Goal: Task Accomplishment & Management: Use online tool/utility

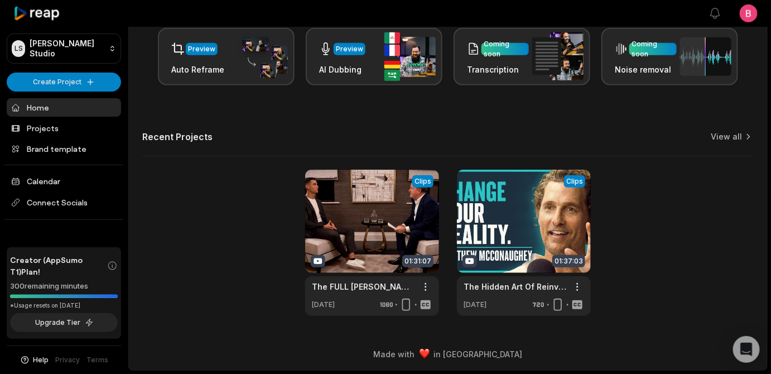
drag, startPoint x: 0, startPoint y: 0, endPoint x: 436, endPoint y: 118, distance: 451.4
click at [436, 131] on div "Recent Projects View all" at bounding box center [447, 143] width 611 height 25
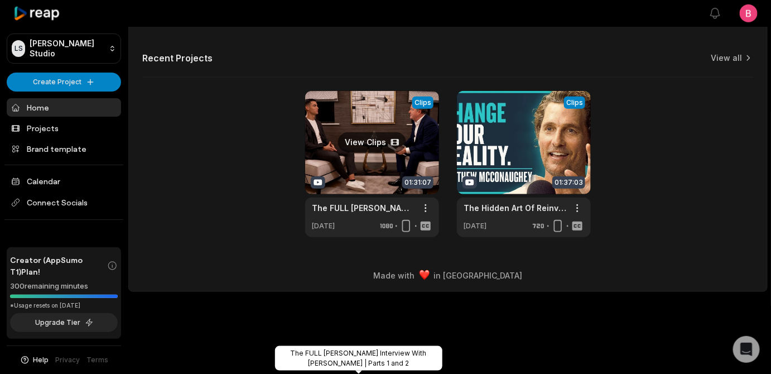
click at [346, 214] on link "The FULL [PERSON_NAME] Interview With [PERSON_NAME] | Parts 1 and 2" at bounding box center [363, 208] width 103 height 12
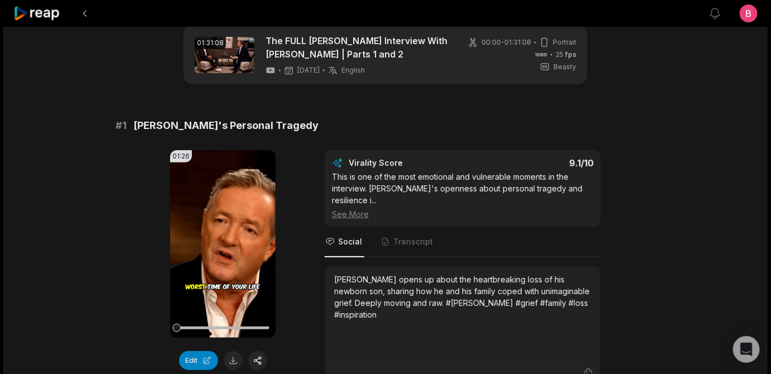
scroll to position [40, 0]
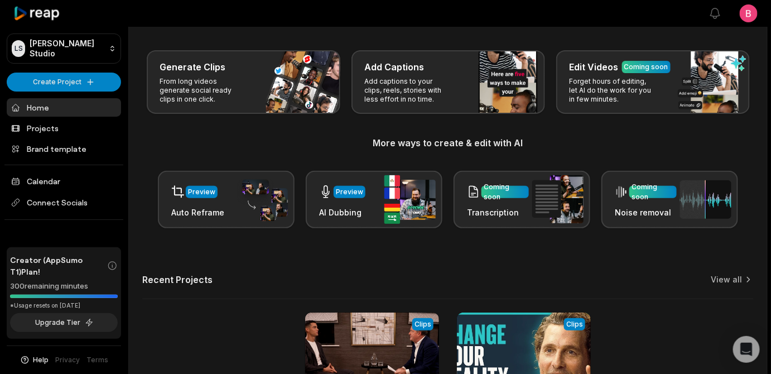
scroll to position [369, 0]
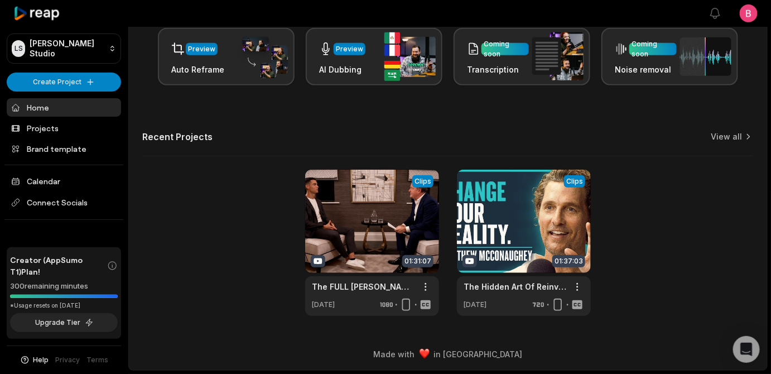
click at [184, 211] on div "View Clips Clips 01:31:07 The FULL Cristiano Ronaldo Interview With Piers Morga…" at bounding box center [447, 243] width 611 height 146
click at [361, 212] on link at bounding box center [372, 243] width 134 height 146
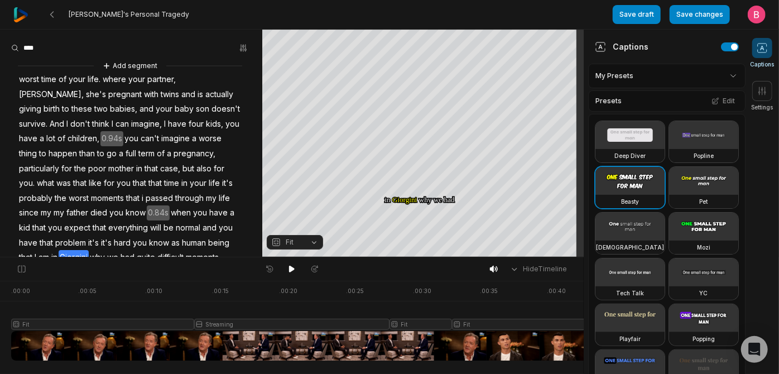
scroll to position [349, 0]
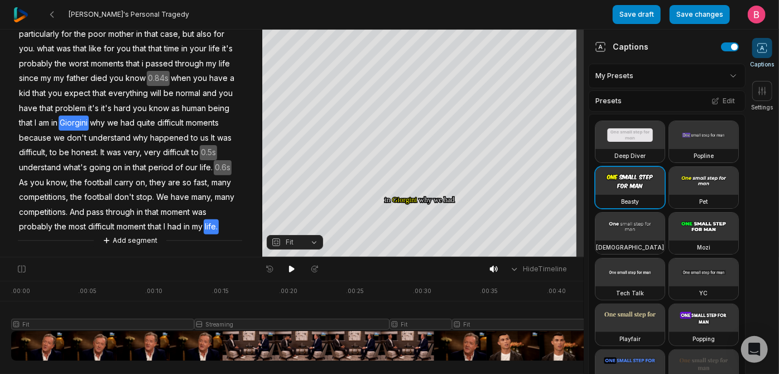
click at [152, 226] on div "Add segment worst time of your life. where your partner, Georgina, she's pregna…" at bounding box center [131, 85] width 262 height 321
click at [208, 228] on div "Add segment worst time of your life. where your partner, Georgina, she's pregna…" at bounding box center [131, 85] width 262 height 321
click at [220, 226] on div "Add segment worst time of your life. where your partner, Georgina, she's pregna…" at bounding box center [131, 85] width 262 height 321
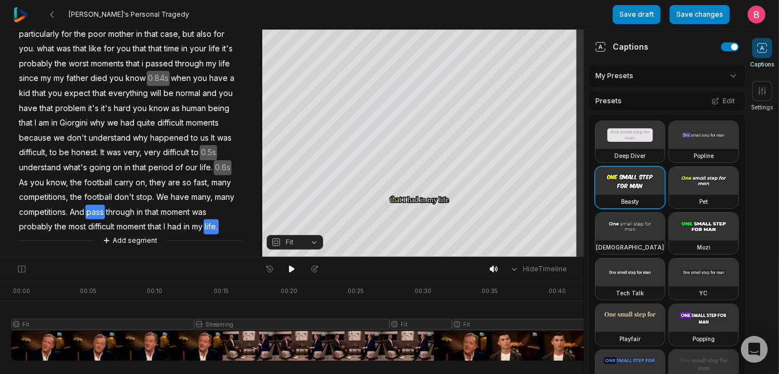
click at [219, 229] on div "Add segment worst time of your life. where your partner, Georgina, she's pregna…" at bounding box center [131, 85] width 262 height 321
click at [231, 219] on div "Add segment worst time of your life. where your partner, Georgina, she's pregna…" at bounding box center [131, 85] width 262 height 321
click at [221, 224] on div "Add segment worst time of your life. where your partner, Georgina, she's pregna…" at bounding box center [131, 85] width 262 height 321
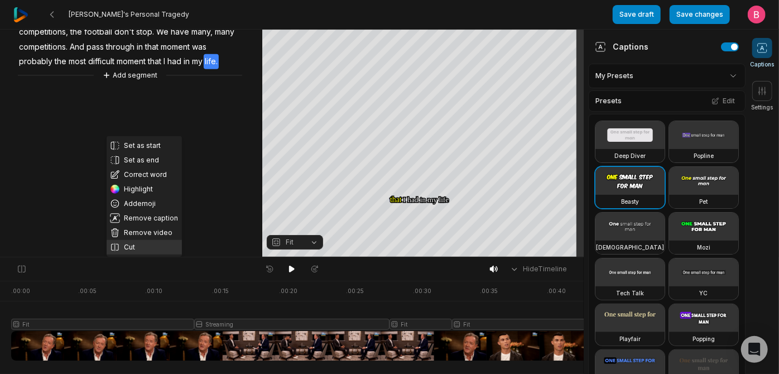
click at [121, 240] on button "Cut" at bounding box center [144, 247] width 75 height 15
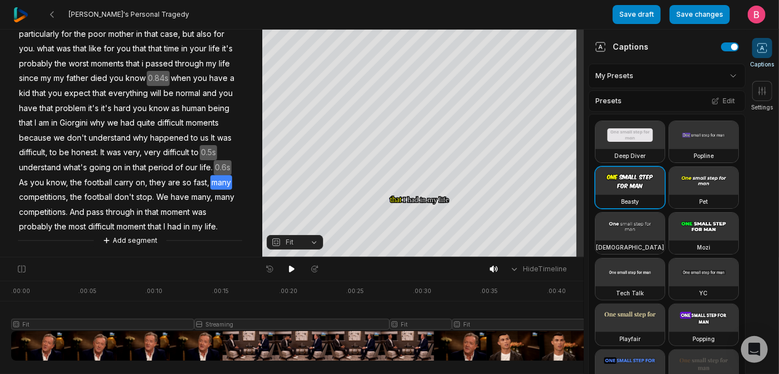
click at [170, 220] on div "Add segment worst time of your life. where your partner, Georgina, she's pregna…" at bounding box center [131, 85] width 262 height 321
click at [158, 220] on div "Add segment worst time of your life. where your partner, Georgina, she's pregna…" at bounding box center [131, 85] width 262 height 321
click at [156, 221] on div "Add segment worst time of your life. where your partner, Georgina, she's pregna…" at bounding box center [131, 85] width 262 height 321
click at [153, 223] on div "Add segment worst time of your life. where your partner, Georgina, she's pregna…" at bounding box center [131, 85] width 262 height 321
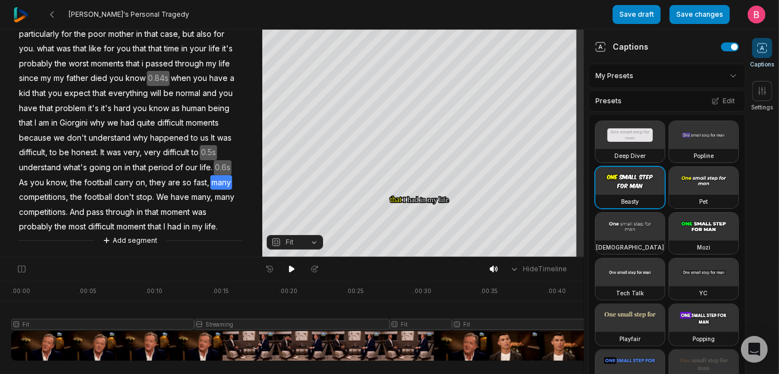
click at [153, 223] on div "Add segment worst time of your life. where your partner, Georgina, she's pregna…" at bounding box center [131, 85] width 262 height 321
click at [146, 238] on button "Add segment" at bounding box center [129, 240] width 59 height 12
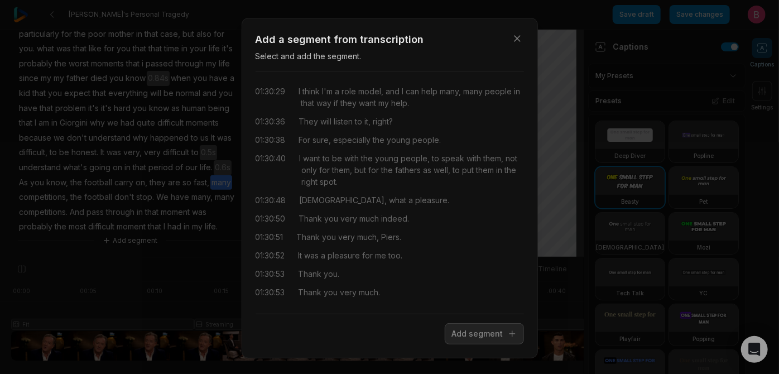
scroll to position [33414, 0]
click at [444, 298] on div "01:30:53 Thank you very much." at bounding box center [389, 292] width 268 height 12
click at [462, 344] on button "Add segment" at bounding box center [484, 333] width 79 height 21
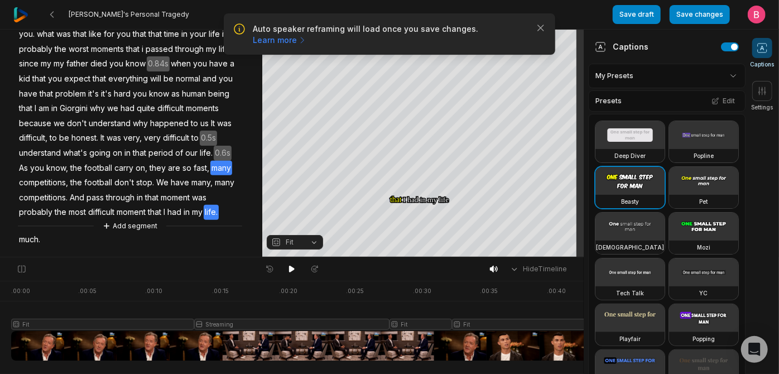
click at [163, 228] on div "Add segment worst time of your life. where your partner, Georgina, she's pregna…" at bounding box center [131, 79] width 262 height 336
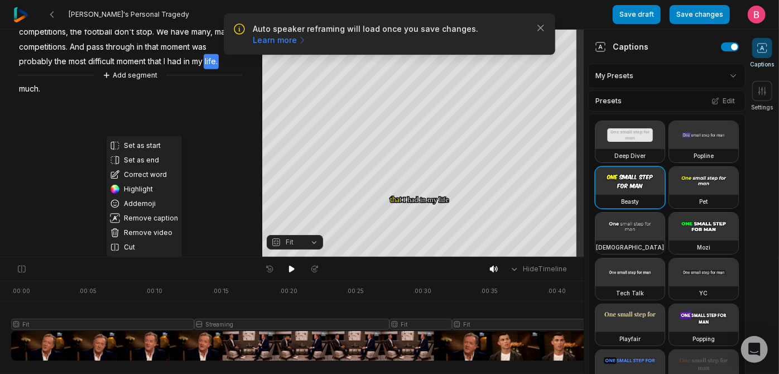
click at [726, 172] on div "Deep Diver Popline Beasty Pet Zen Mozi Tech Talk YC Playfair Popping Drive Play…" at bounding box center [666, 347] width 157 height 467
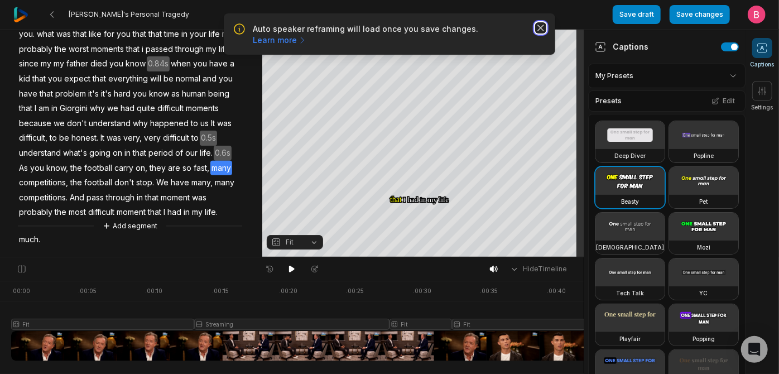
click at [537, 31] on icon "button" at bounding box center [540, 27] width 11 height 11
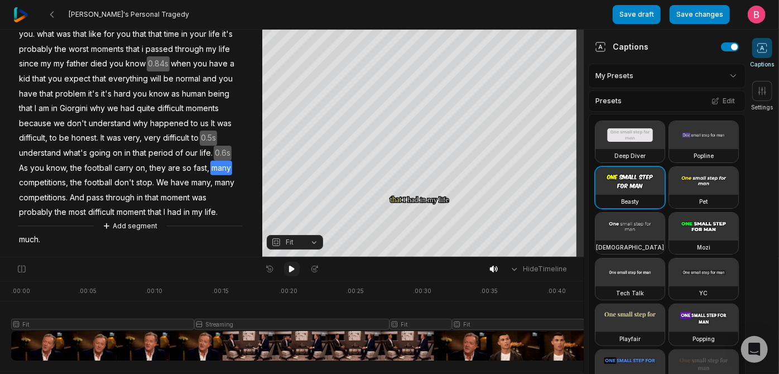
click at [293, 269] on icon at bounding box center [291, 268] width 9 height 9
click at [291, 269] on icon at bounding box center [292, 268] width 6 height 7
click at [41, 247] on span "much." at bounding box center [29, 239] width 23 height 15
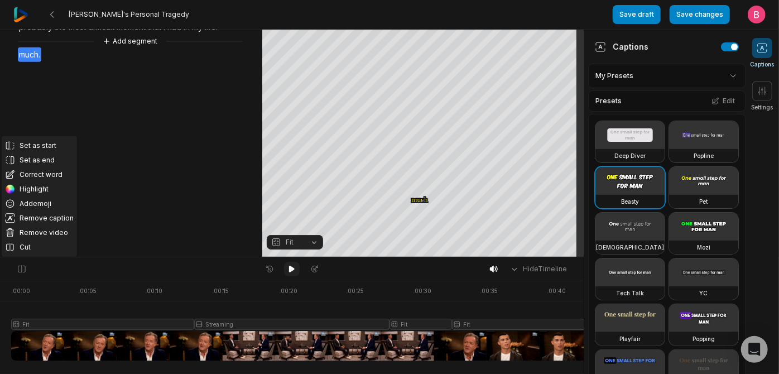
click at [287, 273] on icon at bounding box center [291, 268] width 9 height 9
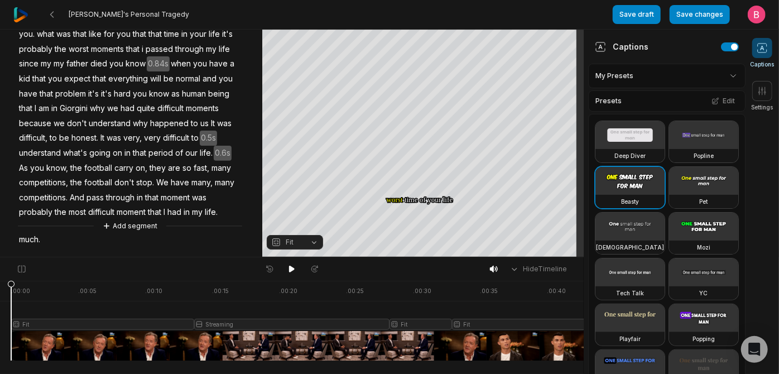
scroll to position [368, 0]
click at [66, 238] on div "Add segment worst time of your life. where your partner, Georgina, she's pregna…" at bounding box center [131, 79] width 262 height 336
click at [132, 245] on div "Add segment worst time of your life. where your partner, Georgina, she's pregna…" at bounding box center [131, 79] width 262 height 336
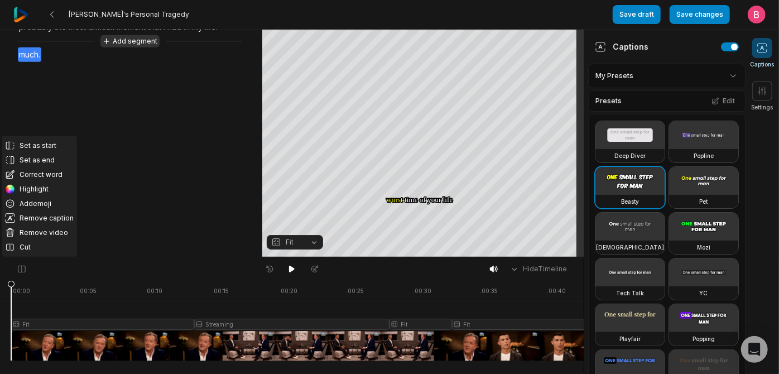
click at [130, 47] on button "Add segment" at bounding box center [129, 41] width 59 height 12
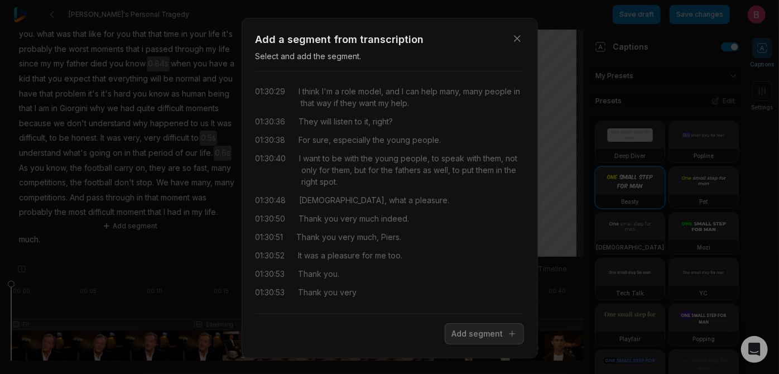
scroll to position [33414, 0]
click at [400, 301] on div "22:50 Me and my family, especially Gio, that was tough. 22:54 She said she was …" at bounding box center [389, 192] width 268 height 224
click at [405, 298] on div "01:30:53 Thank you very" at bounding box center [389, 292] width 268 height 12
click at [408, 298] on div "01:30:53 Thank you very" at bounding box center [389, 292] width 268 height 12
click at [373, 167] on div "I want to be with the young people, to speak with them, not only for them, but …" at bounding box center [412, 169] width 224 height 35
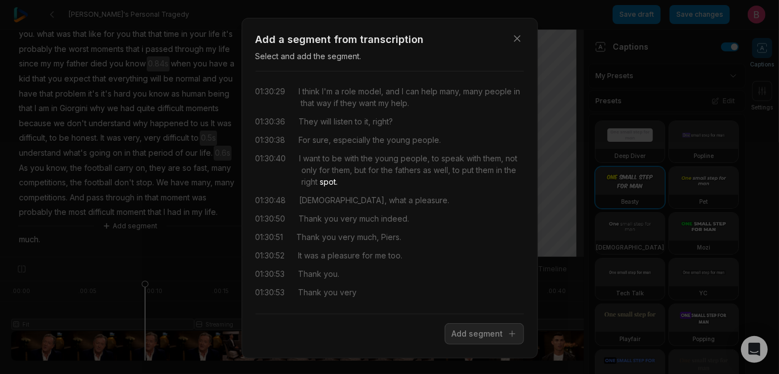
click at [365, 168] on div "I want to be with the young people, to speak with them, not only for them, but …" at bounding box center [412, 169] width 224 height 35
click at [478, 344] on button "Add segment" at bounding box center [484, 333] width 79 height 21
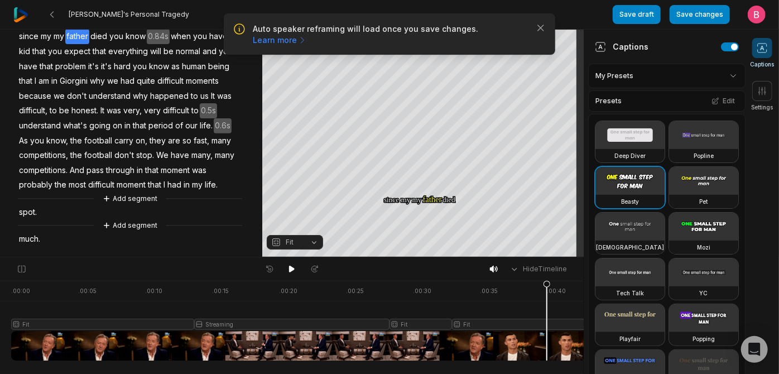
scroll to position [402, 0]
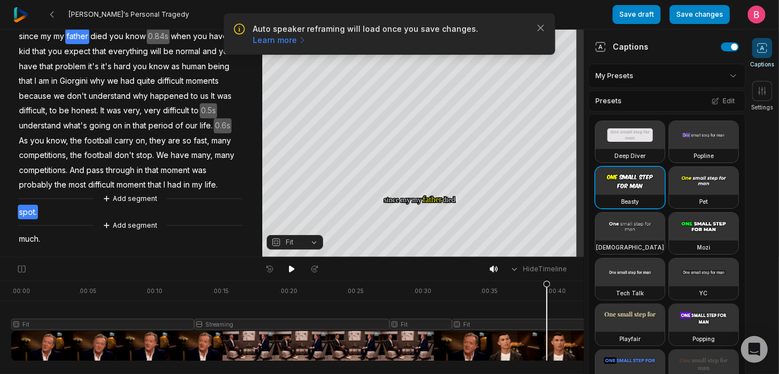
click at [54, 211] on div "Add segment worst time of your life. where your partner, Georgina, she's pregna…" at bounding box center [131, 64] width 262 height 363
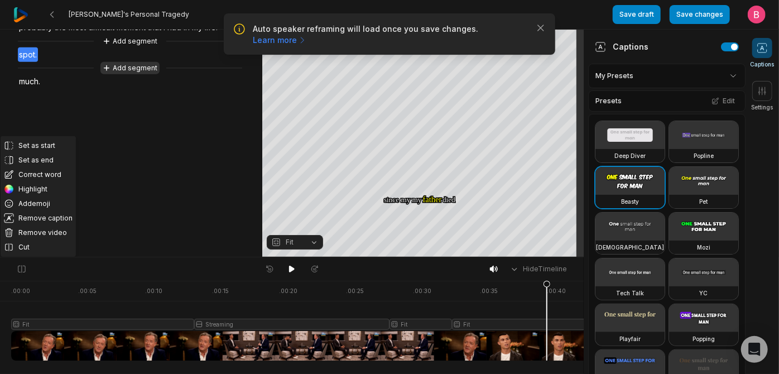
click at [127, 74] on button "Add segment" at bounding box center [129, 68] width 59 height 12
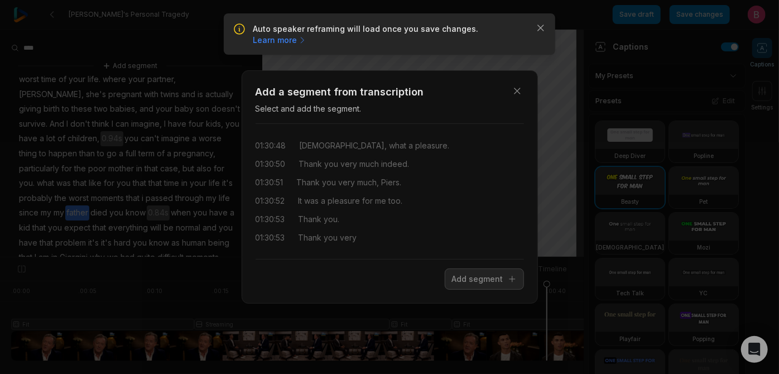
scroll to position [402, 0]
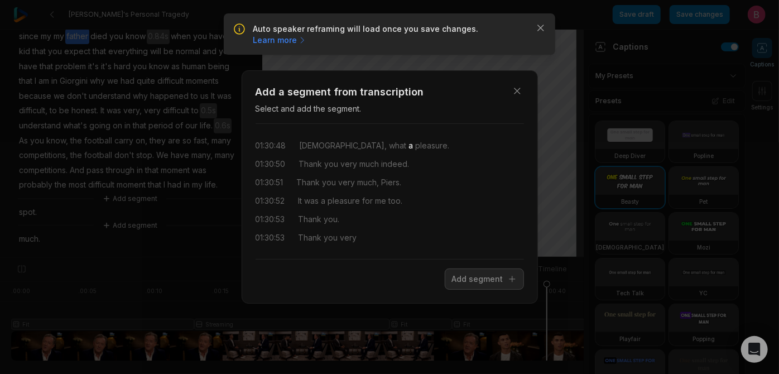
click at [407, 139] on span "a" at bounding box center [410, 145] width 7 height 12
click at [387, 139] on span "what" at bounding box center [397, 145] width 20 height 12
drag, startPoint x: 453, startPoint y: 134, endPoint x: 318, endPoint y: 133, distance: 135.0
click at [318, 139] on div "01:30:48 Cristiano, what a pleasure." at bounding box center [389, 145] width 268 height 12
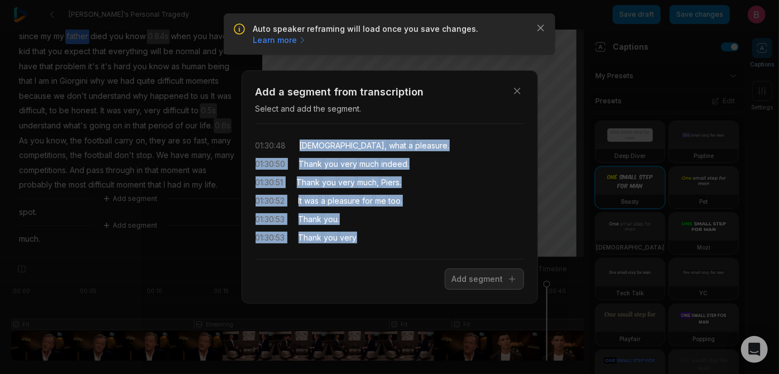
drag, startPoint x: 391, startPoint y: 258, endPoint x: 316, endPoint y: 134, distance: 144.9
click at [316, 134] on div "01:30:48 Cristiano, what a pleasure. 01:30:50 Thank you very much indeed. 01:30…" at bounding box center [389, 191] width 268 height 117
click at [445, 289] on button "Add segment" at bounding box center [484, 278] width 79 height 21
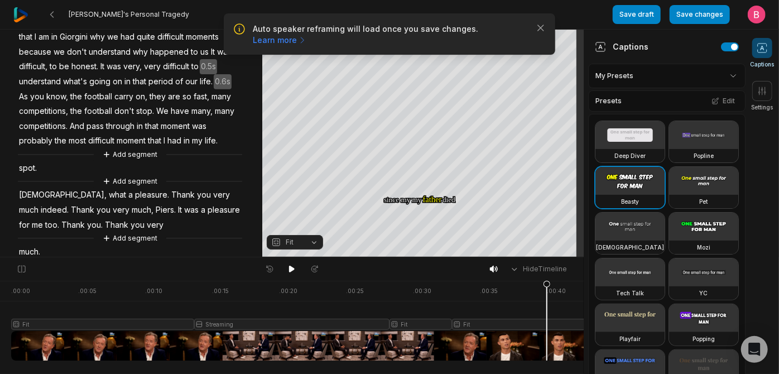
scroll to position [0, 0]
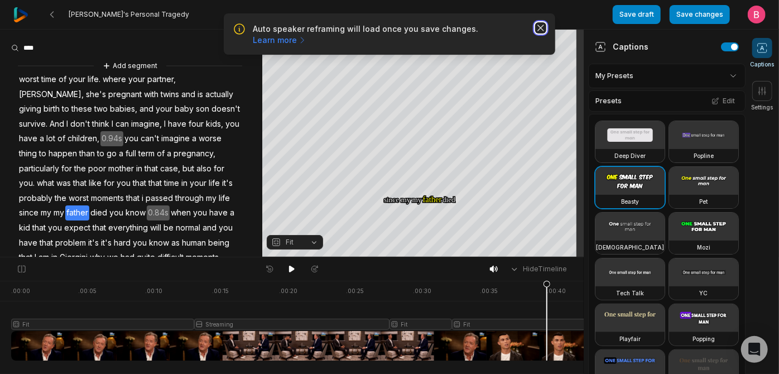
click at [540, 33] on icon "button" at bounding box center [540, 27] width 11 height 11
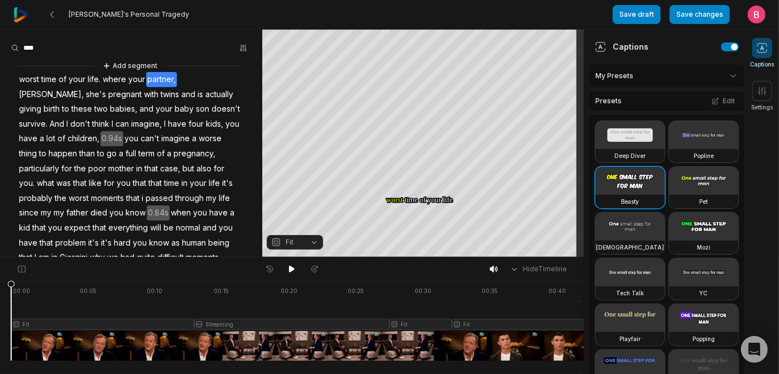
drag, startPoint x: 549, startPoint y: 288, endPoint x: 12, endPoint y: 299, distance: 537.2
click at [12, 299] on icon at bounding box center [11, 323] width 7 height 85
click at [289, 272] on icon at bounding box center [292, 268] width 6 height 7
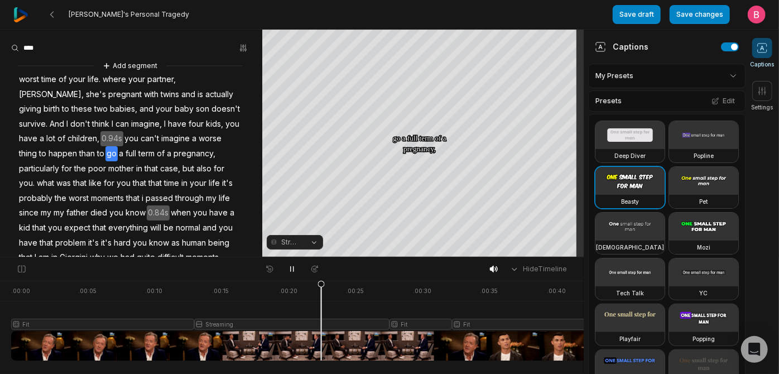
click at [253, 342] on div at bounding box center [633, 321] width 1244 height 80
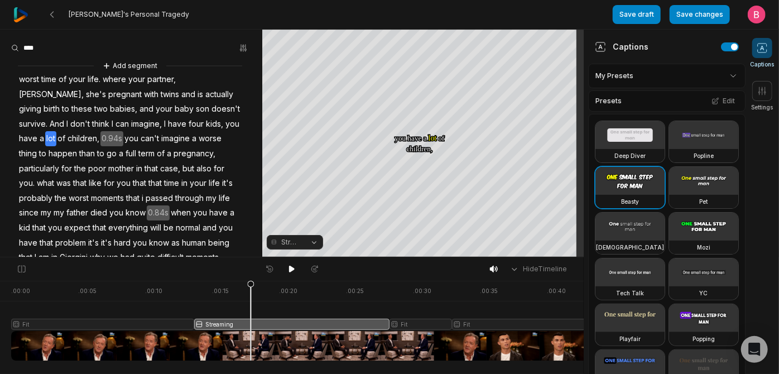
click at [309, 249] on button "Streaming" at bounding box center [295, 242] width 56 height 15
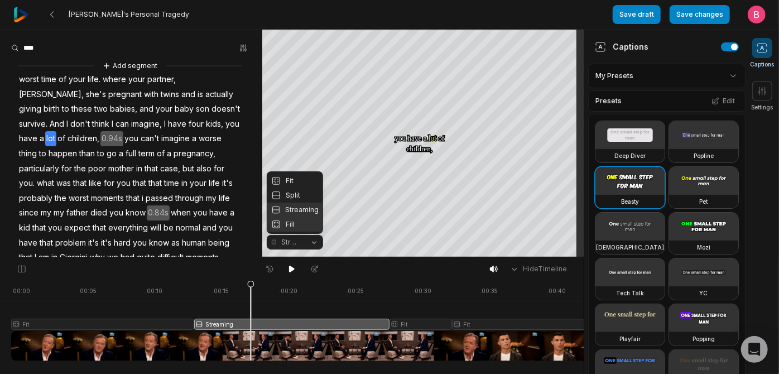
click at [297, 227] on div "Fill" at bounding box center [295, 224] width 56 height 15
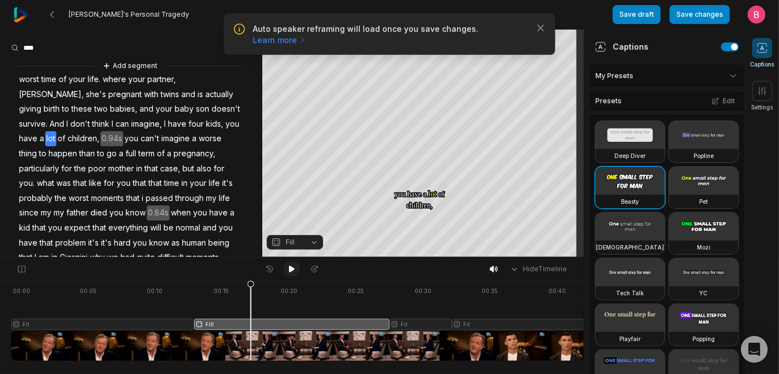
click at [289, 271] on icon at bounding box center [292, 268] width 6 height 7
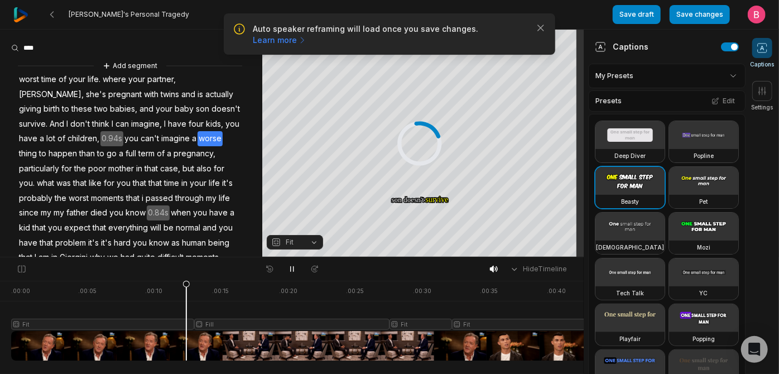
click at [189, 342] on div at bounding box center [633, 321] width 1244 height 80
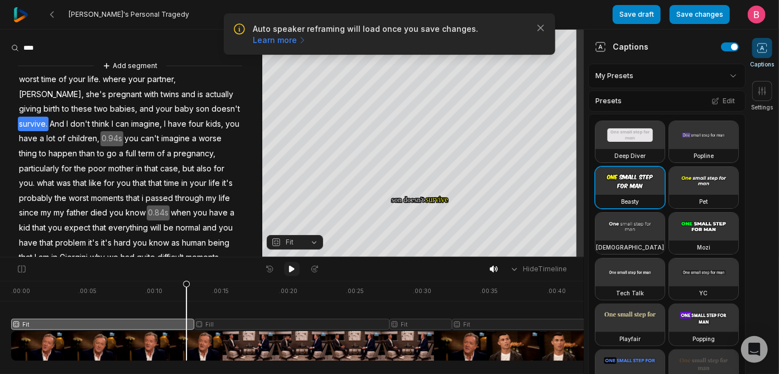
click at [291, 272] on icon at bounding box center [292, 268] width 6 height 7
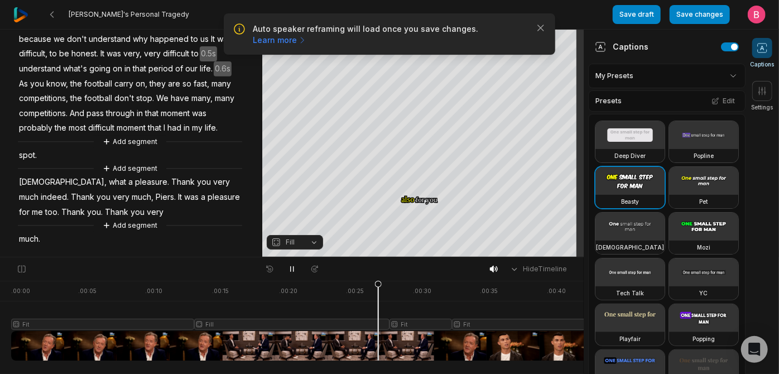
scroll to position [405, 0]
click at [535, 32] on icon "button" at bounding box center [540, 27] width 11 height 11
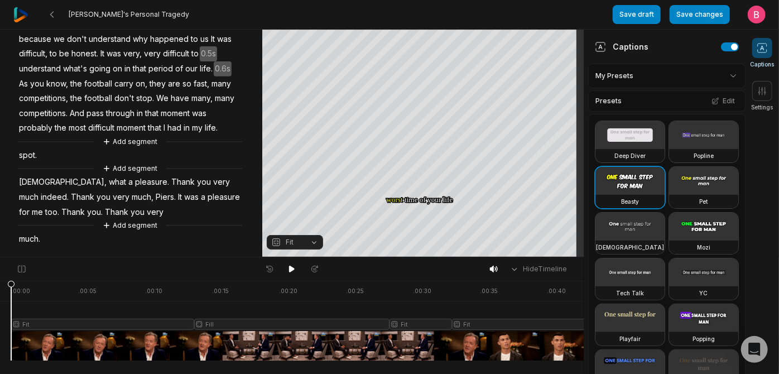
scroll to position [491, 0]
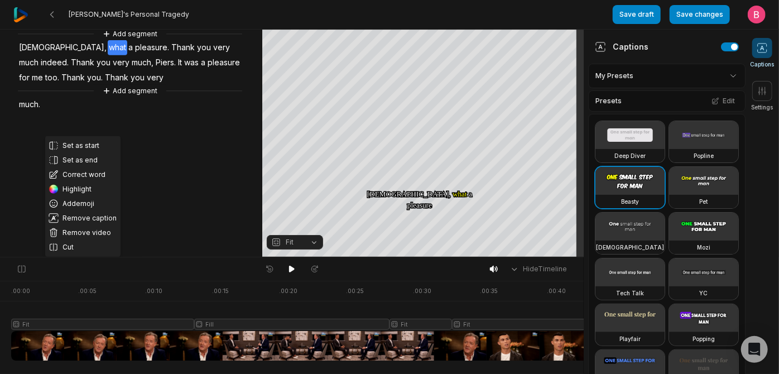
drag, startPoint x: 91, startPoint y: 144, endPoint x: 73, endPoint y: 183, distance: 43.9
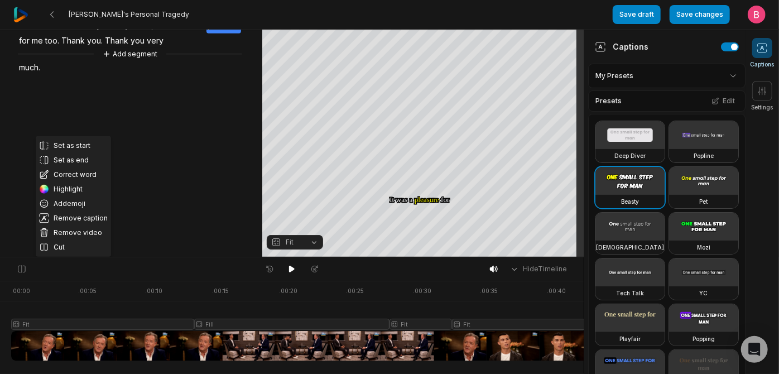
drag, startPoint x: 73, startPoint y: 183, endPoint x: 26, endPoint y: 150, distance: 57.1
click at [26, 18] on span "[DEMOGRAPHIC_DATA]," at bounding box center [63, 10] width 90 height 15
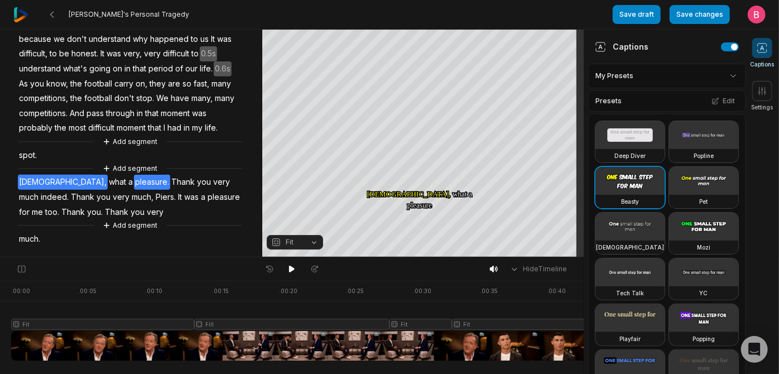
click at [137, 175] on span "pleasure." at bounding box center [152, 182] width 36 height 15
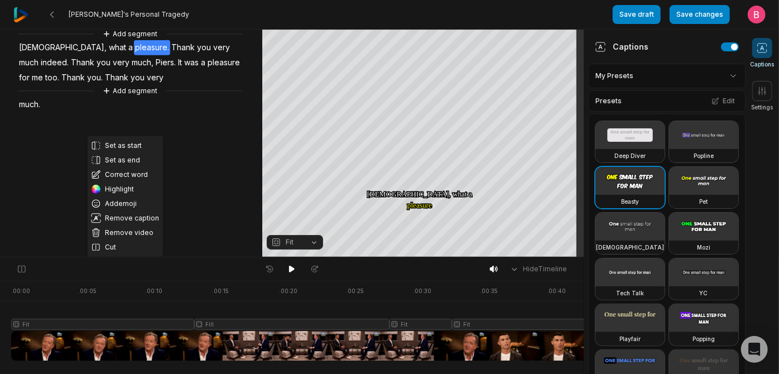
click at [177, 70] on span "Piers." at bounding box center [165, 62] width 22 height 15
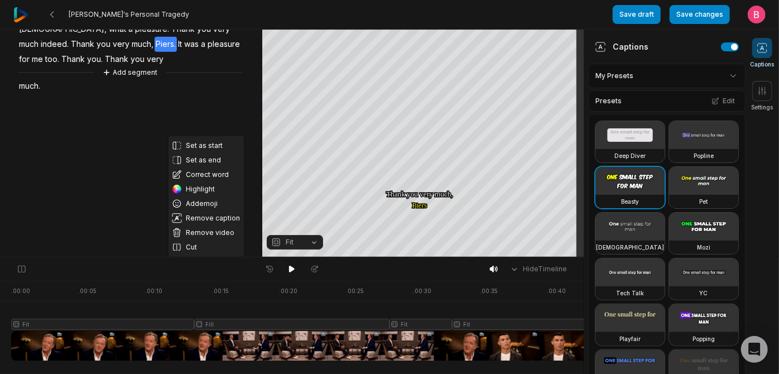
click at [127, 22] on button "Add segment" at bounding box center [129, 15] width 59 height 12
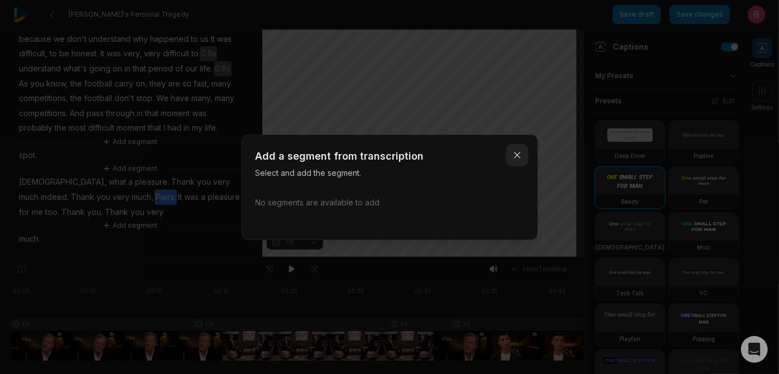
click at [513, 149] on icon "button" at bounding box center [516, 154] width 11 height 11
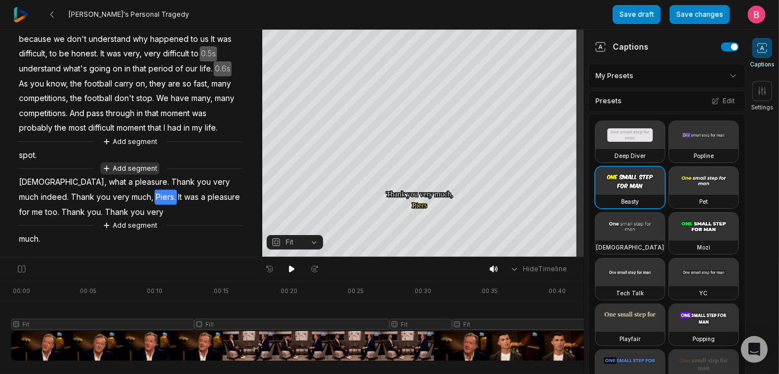
drag, startPoint x: 116, startPoint y: 130, endPoint x: 108, endPoint y: 130, distance: 8.4
click at [108, 162] on button "Add segment" at bounding box center [129, 168] width 59 height 12
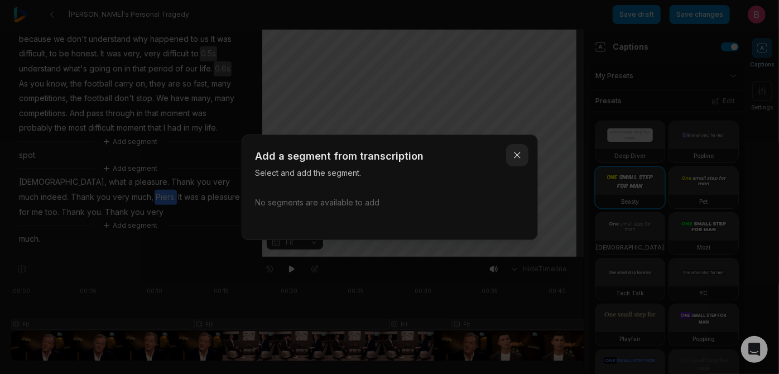
click at [514, 149] on icon "button" at bounding box center [516, 154] width 11 height 11
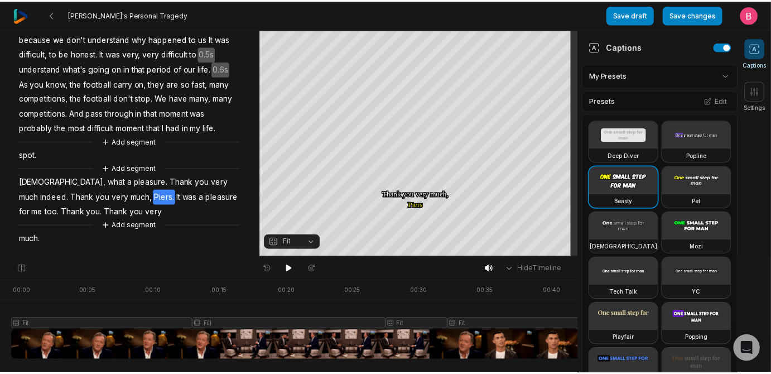
scroll to position [162, 0]
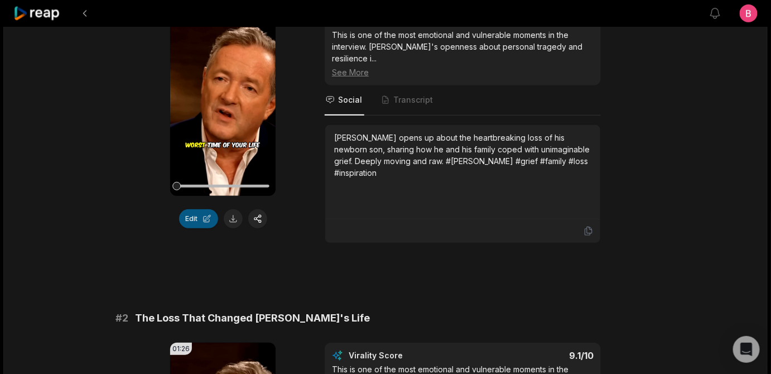
click at [191, 228] on button "Edit" at bounding box center [198, 218] width 39 height 19
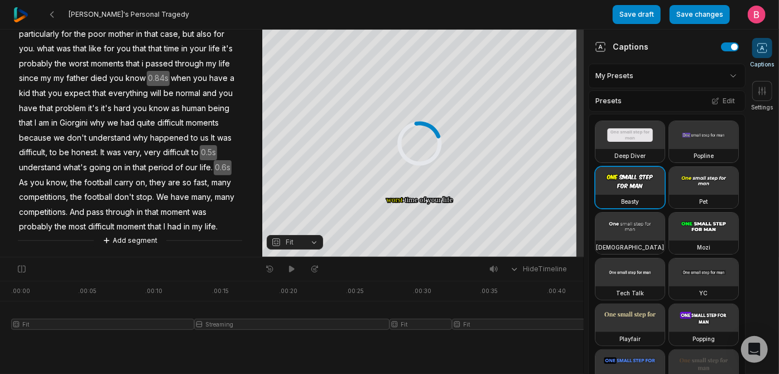
scroll to position [349, 0]
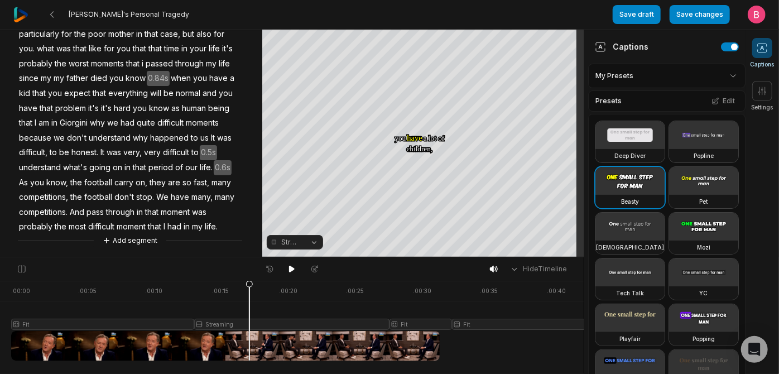
click at [252, 339] on div at bounding box center [592, 321] width 1162 height 80
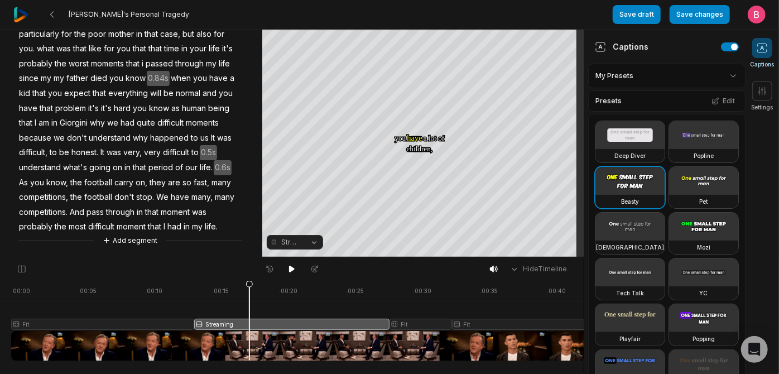
click at [311, 244] on button "Streaming" at bounding box center [295, 242] width 56 height 15
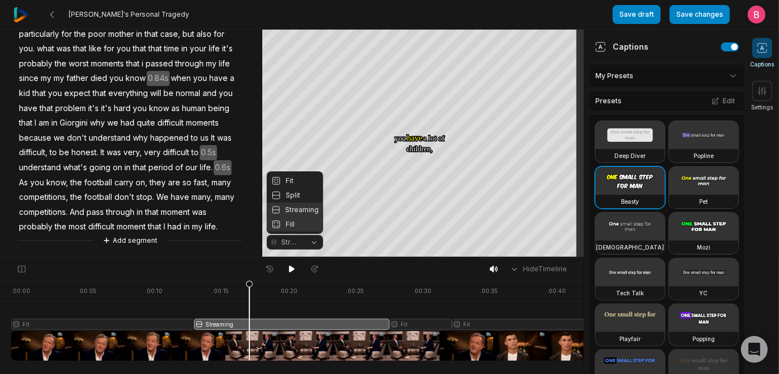
click at [301, 221] on div "Fill" at bounding box center [295, 224] width 56 height 15
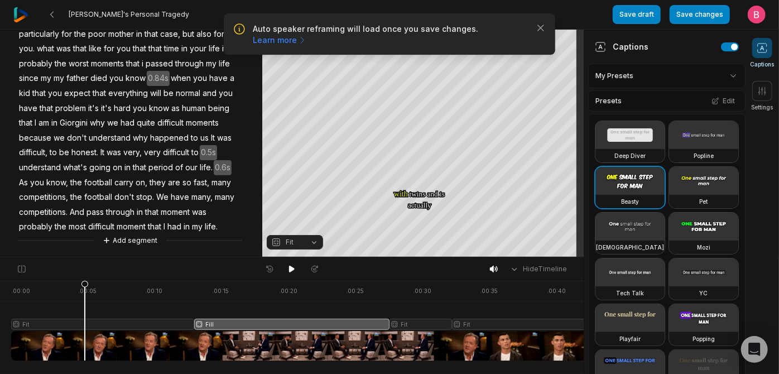
click at [88, 344] on div at bounding box center [592, 321] width 1162 height 80
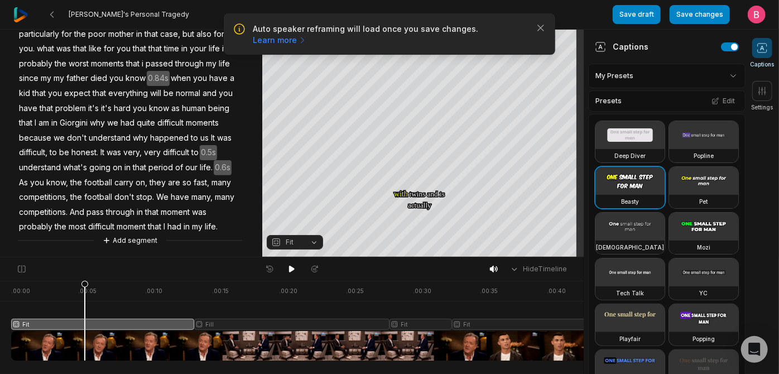
click at [305, 247] on button "Fit" at bounding box center [295, 242] width 56 height 15
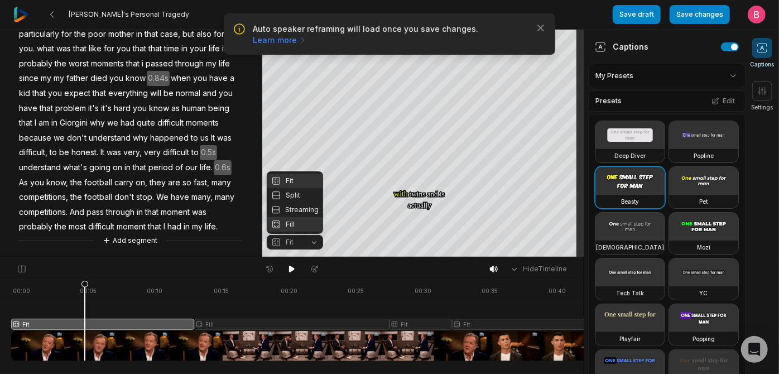
click at [299, 223] on div "Fill" at bounding box center [295, 224] width 56 height 15
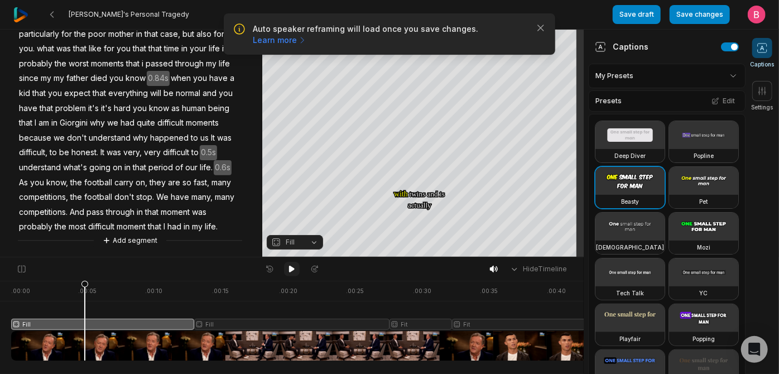
click at [290, 271] on icon at bounding box center [292, 268] width 6 height 7
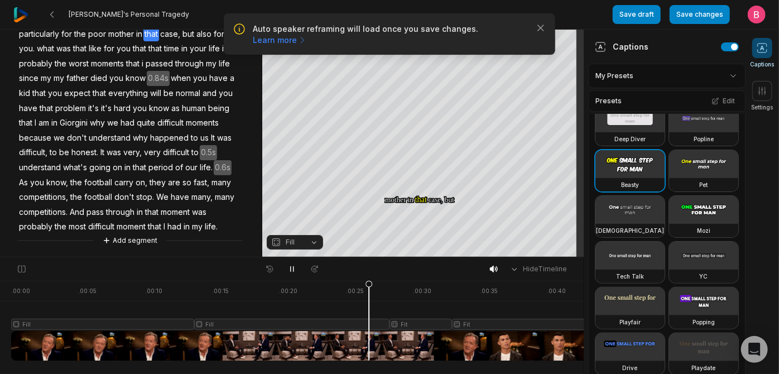
scroll to position [0, 0]
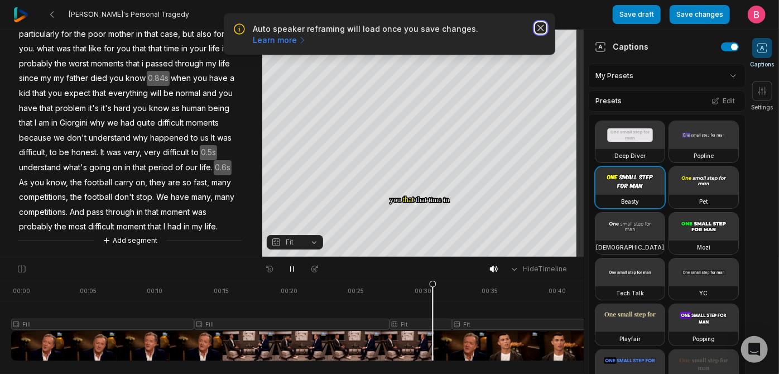
click at [537, 33] on icon "button" at bounding box center [540, 27] width 11 height 11
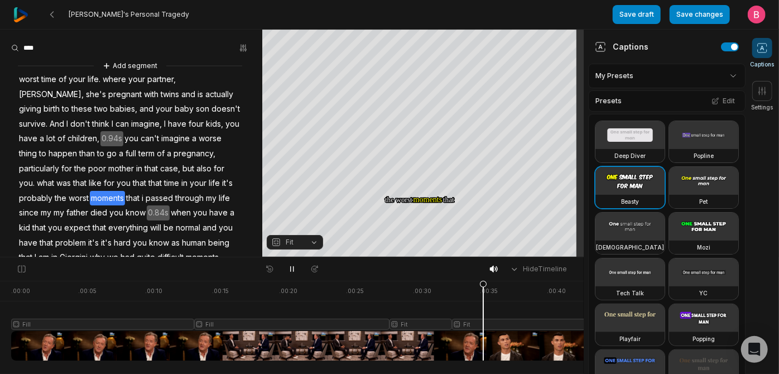
scroll to position [349, 0]
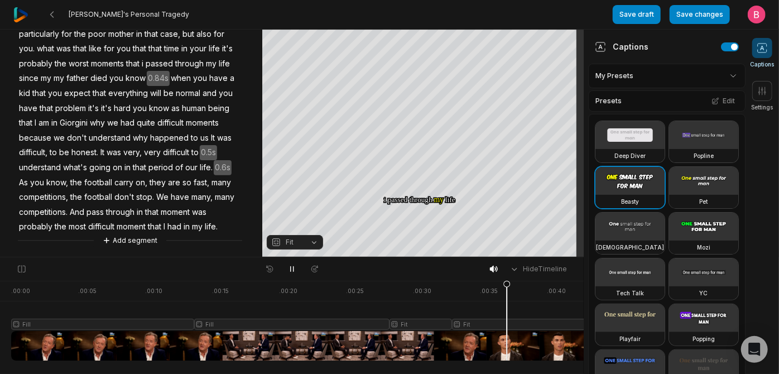
click at [685, 15] on button "Save changes" at bounding box center [699, 14] width 60 height 19
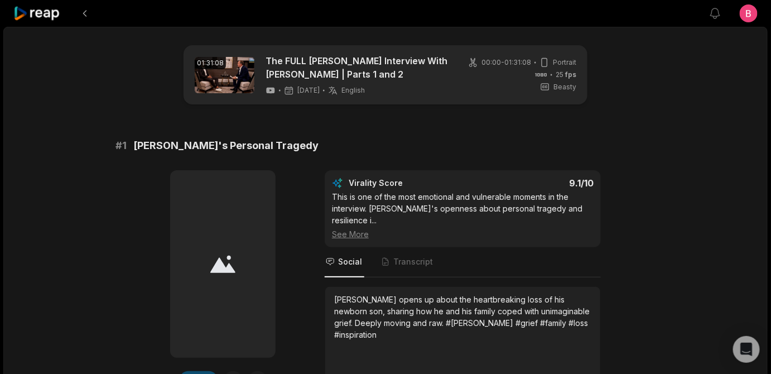
scroll to position [135, 0]
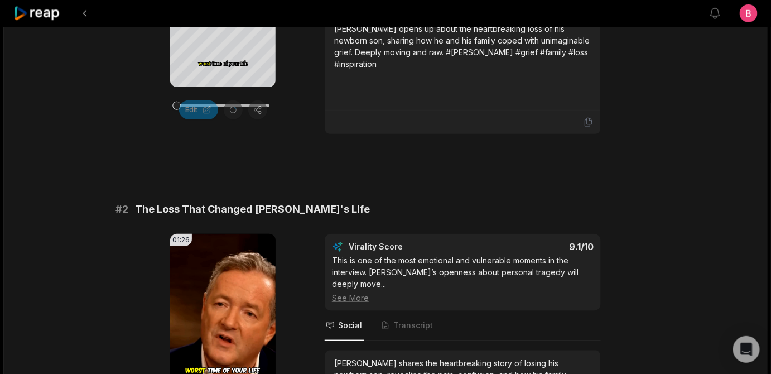
scroll to position [540, 0]
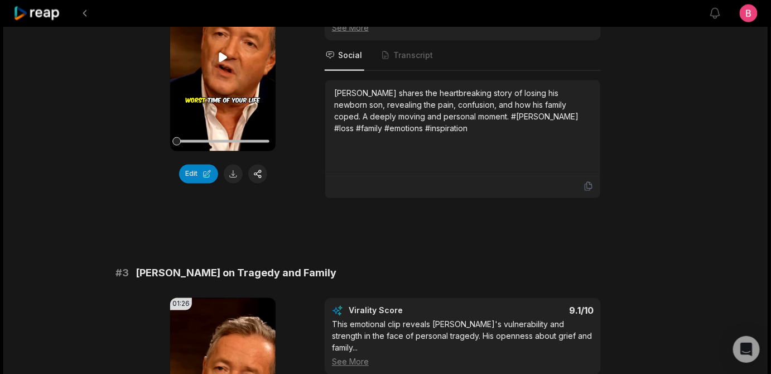
click at [221, 62] on icon at bounding box center [223, 56] width 8 height 9
click at [310, 199] on div "01:26 Your browser does not support mp4 format. Edit Virality Score 9.1 /10 Thi…" at bounding box center [385, 81] width 540 height 235
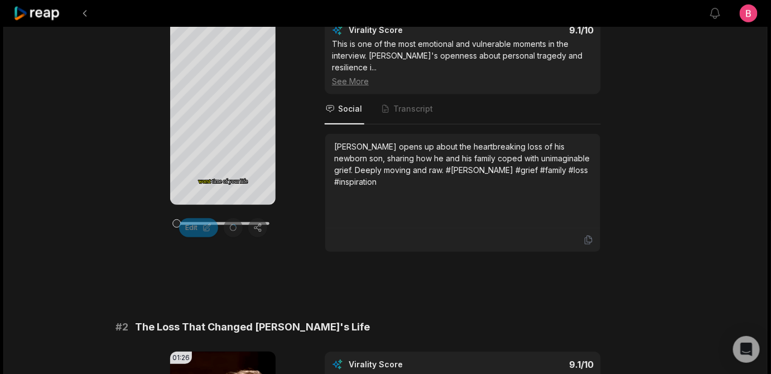
scroll to position [132, 0]
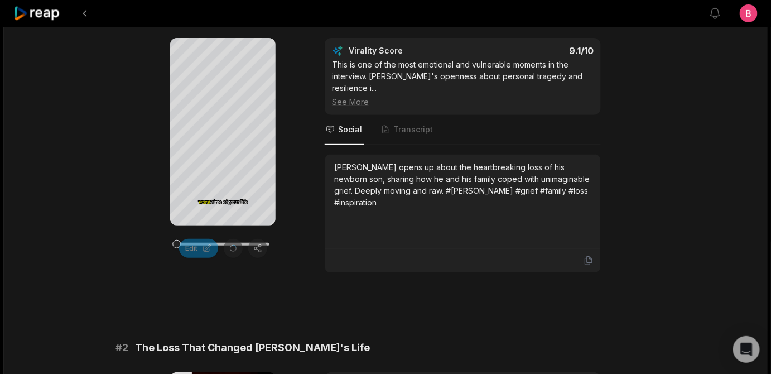
click at [301, 189] on div "Your browser does not support mp4 format. worst worst time time of of your your…" at bounding box center [385, 155] width 540 height 235
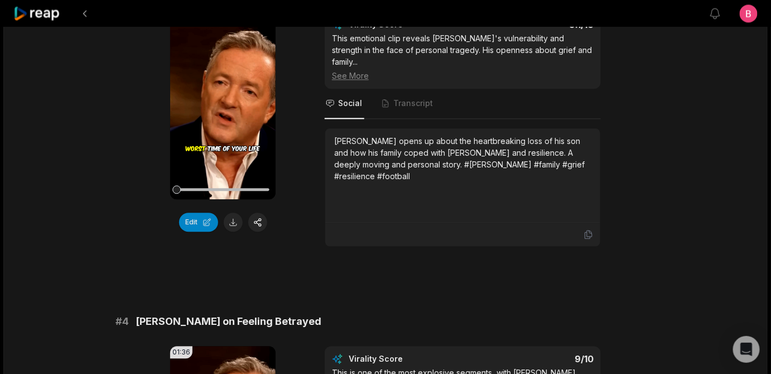
scroll to position [847, 0]
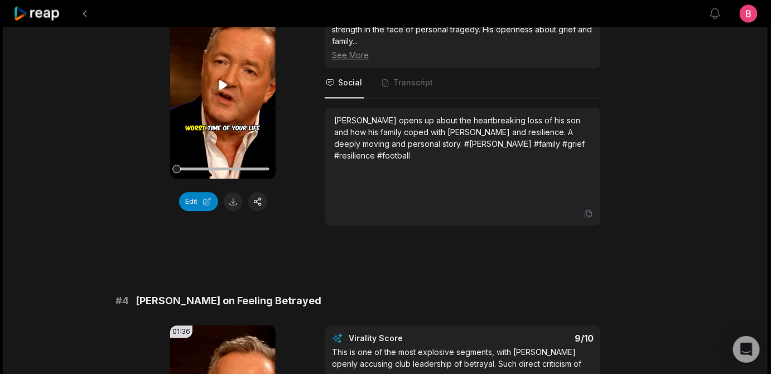
click at [223, 91] on icon at bounding box center [222, 84] width 13 height 13
click at [225, 88] on icon at bounding box center [223, 84] width 4 height 7
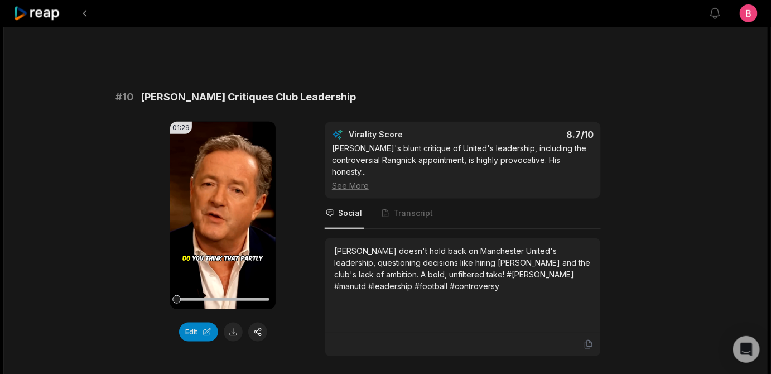
scroll to position [3064, 0]
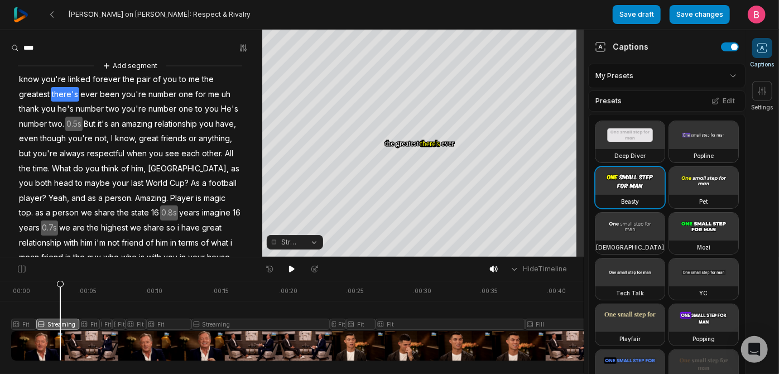
click at [308, 241] on button "Streaming" at bounding box center [295, 242] width 56 height 15
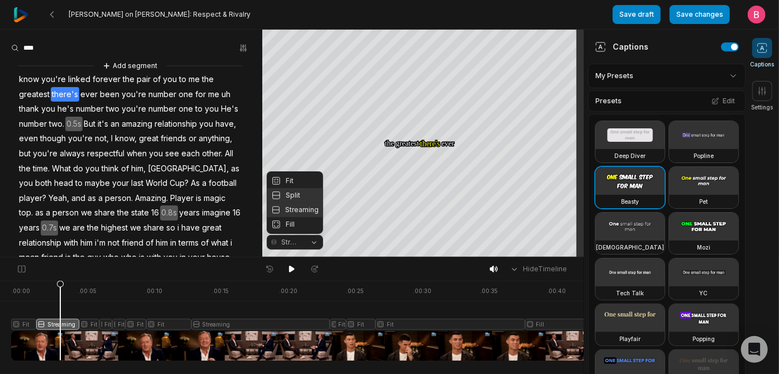
click at [296, 190] on div "Split" at bounding box center [295, 195] width 56 height 15
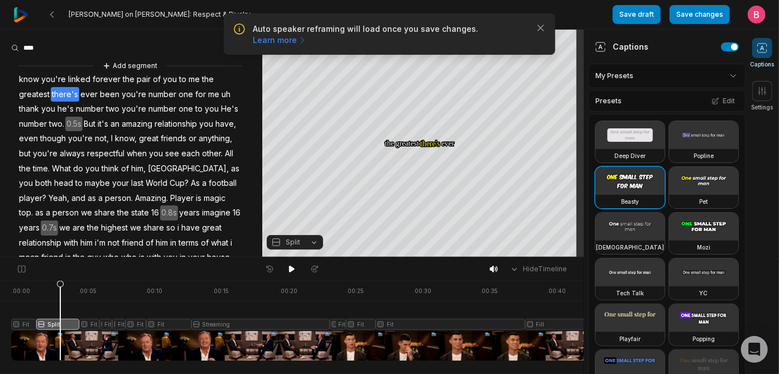
click at [310, 244] on button "Split" at bounding box center [295, 242] width 56 height 15
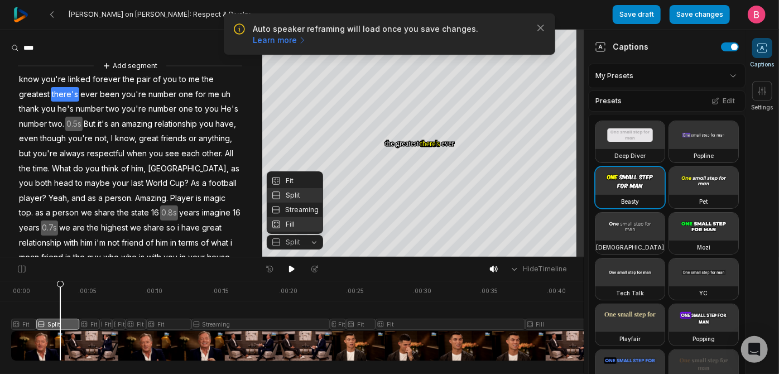
click at [300, 224] on div "Fill" at bounding box center [295, 224] width 56 height 15
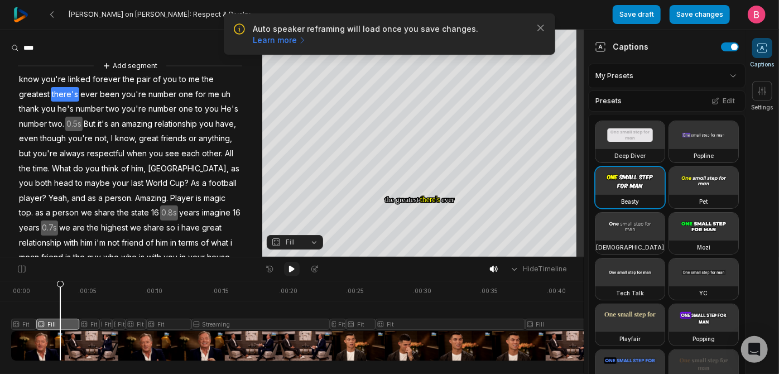
click at [292, 271] on icon at bounding box center [292, 268] width 6 height 7
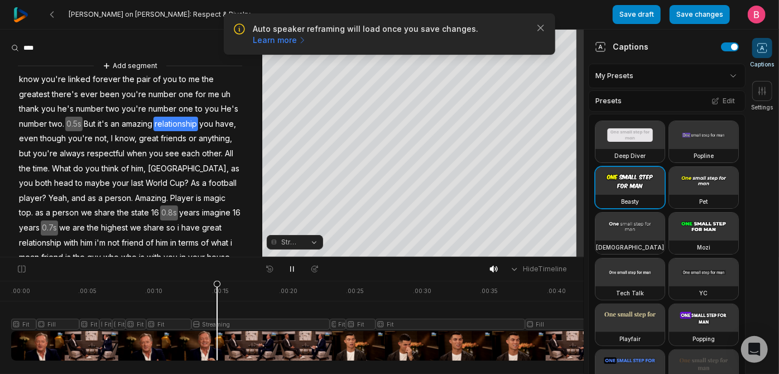
click at [308, 242] on button "Streaming" at bounding box center [295, 242] width 56 height 15
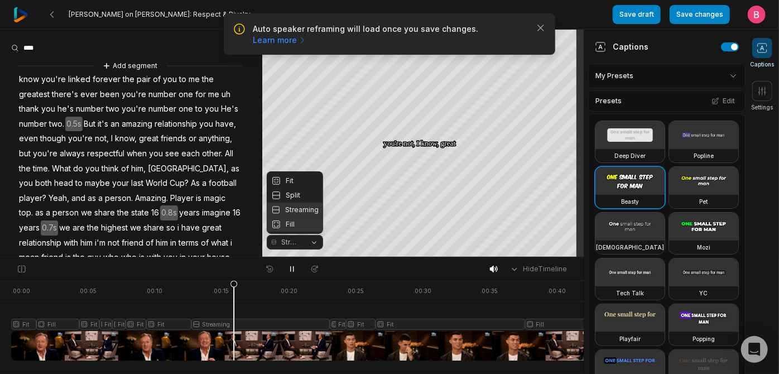
click at [297, 223] on div "Fill" at bounding box center [295, 224] width 56 height 15
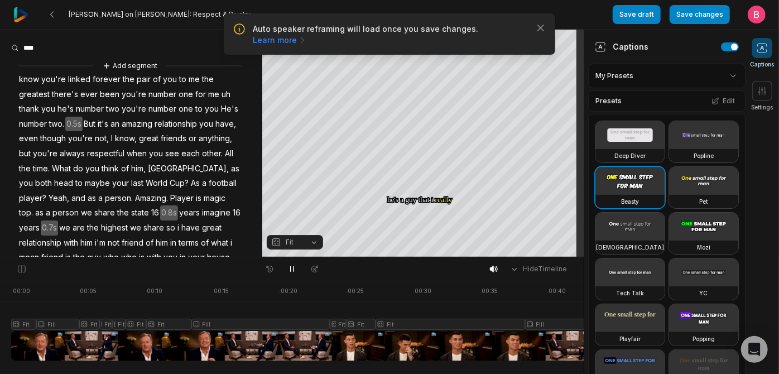
click at [757, 57] on span at bounding box center [762, 48] width 20 height 20
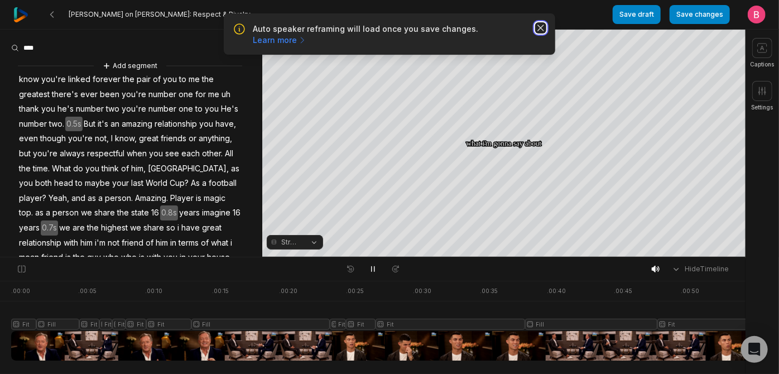
click at [535, 33] on icon "button" at bounding box center [540, 27] width 11 height 11
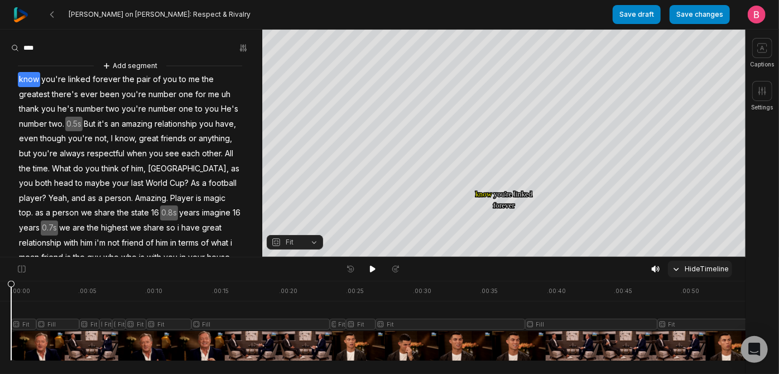
click at [671, 274] on icon at bounding box center [676, 269] width 10 height 10
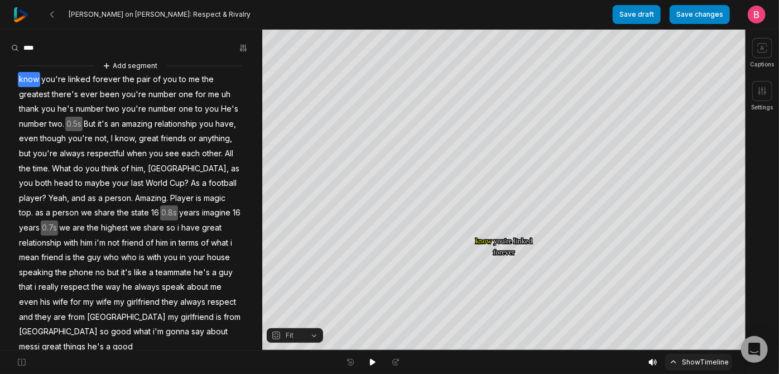
click at [665, 357] on button "Show Timeline" at bounding box center [698, 362] width 67 height 17
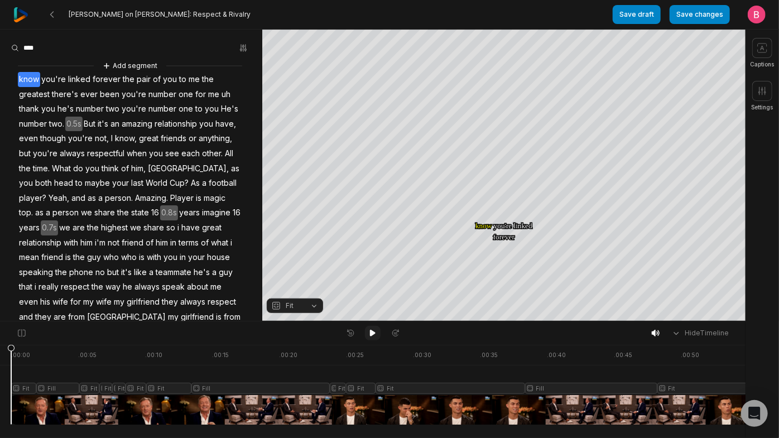
click at [371, 335] on icon at bounding box center [373, 333] width 6 height 7
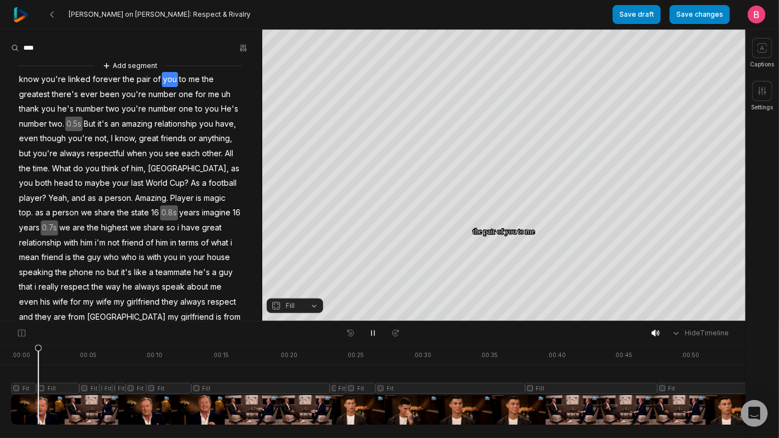
click at [703, 373] on div at bounding box center [465, 385] width 908 height 80
drag, startPoint x: 693, startPoint y: 359, endPoint x: 541, endPoint y: 368, distance: 152.6
click at [538, 368] on div at bounding box center [465, 385] width 908 height 80
drag, startPoint x: 23, startPoint y: 363, endPoint x: 55, endPoint y: 358, distance: 32.2
click at [53, 358] on div at bounding box center [465, 385] width 908 height 80
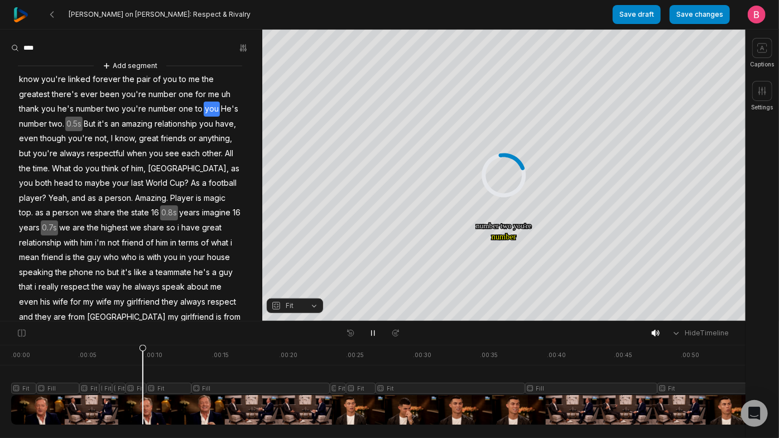
drag, startPoint x: 165, startPoint y: 360, endPoint x: 131, endPoint y: 366, distance: 35.0
click at [131, 366] on div at bounding box center [465, 385] width 908 height 80
drag, startPoint x: 706, startPoint y: 369, endPoint x: 596, endPoint y: 354, distance: 111.5
click at [596, 355] on div at bounding box center [465, 385] width 908 height 80
click at [311, 305] on button "Fit" at bounding box center [295, 305] width 56 height 15
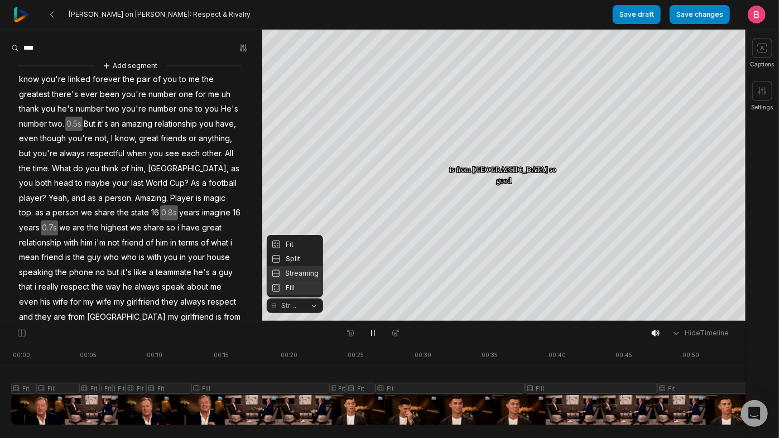
click at [303, 284] on div "Fill" at bounding box center [295, 288] width 56 height 15
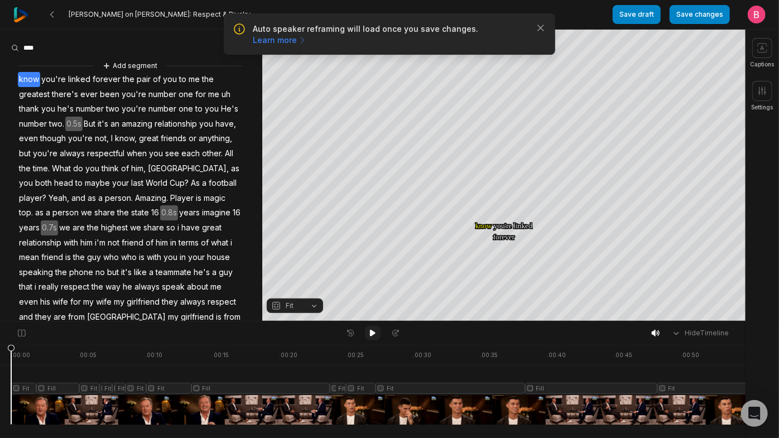
click at [371, 330] on button at bounding box center [373, 333] width 16 height 15
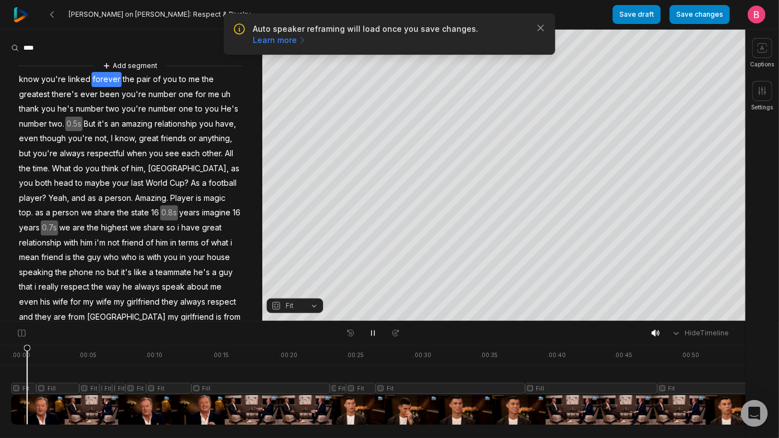
click at [735, 373] on div at bounding box center [465, 385] width 908 height 80
click at [538, 31] on icon "button" at bounding box center [541, 28] width 6 height 6
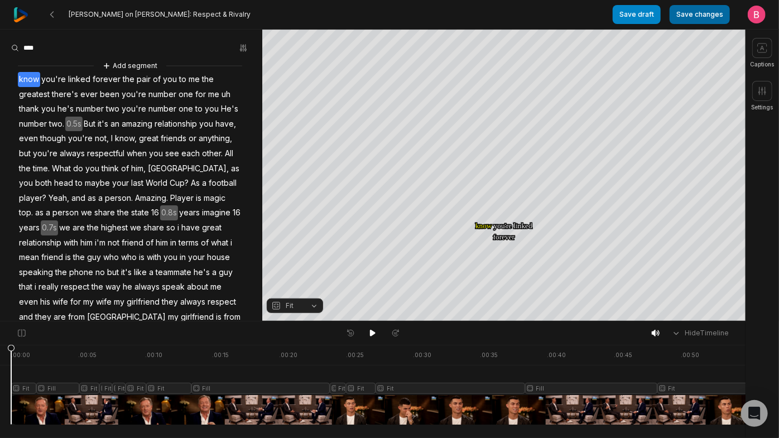
click at [669, 10] on button "Save changes" at bounding box center [699, 14] width 60 height 19
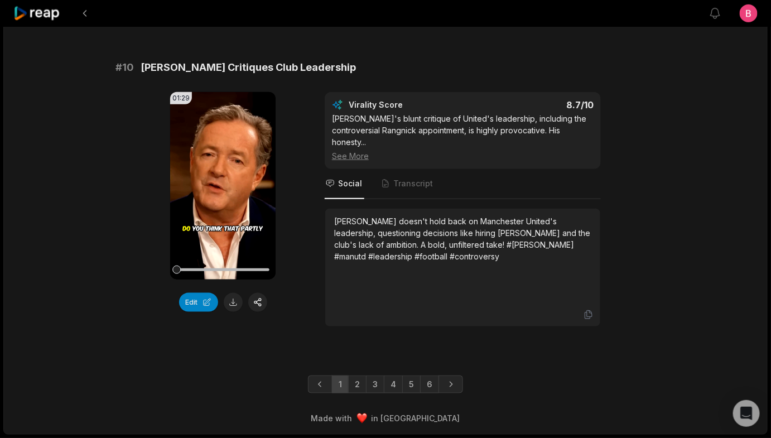
scroll to position [3466, 0]
click at [355, 378] on link "2" at bounding box center [357, 384] width 18 height 18
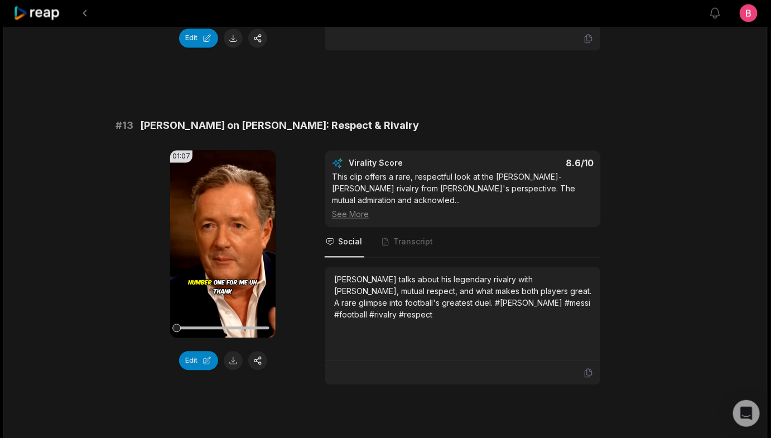
scroll to position [811, 0]
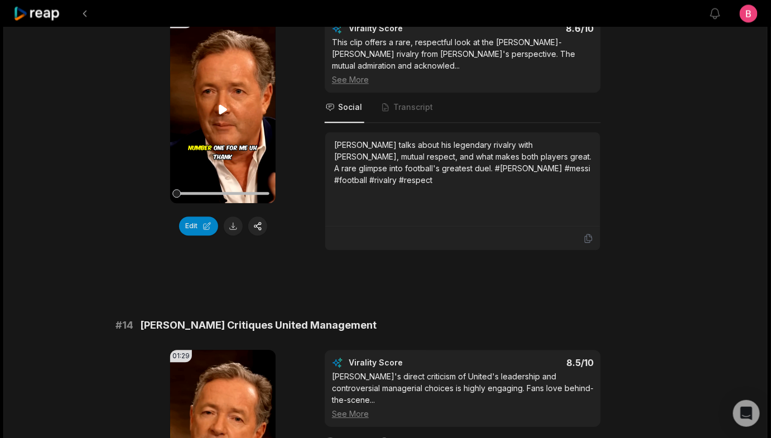
click at [223, 114] on icon at bounding box center [223, 108] width 8 height 9
click at [187, 235] on button "Edit" at bounding box center [198, 225] width 39 height 19
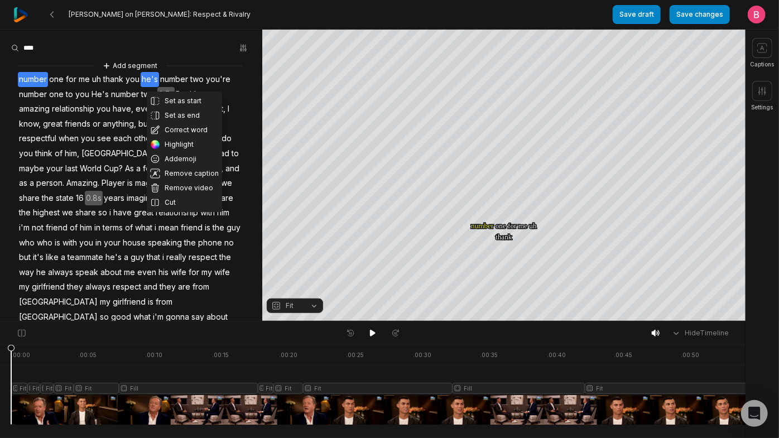
drag, startPoint x: 210, startPoint y: 86, endPoint x: 178, endPoint y: 55, distance: 44.6
click at [178, 55] on div at bounding box center [131, 48] width 240 height 17
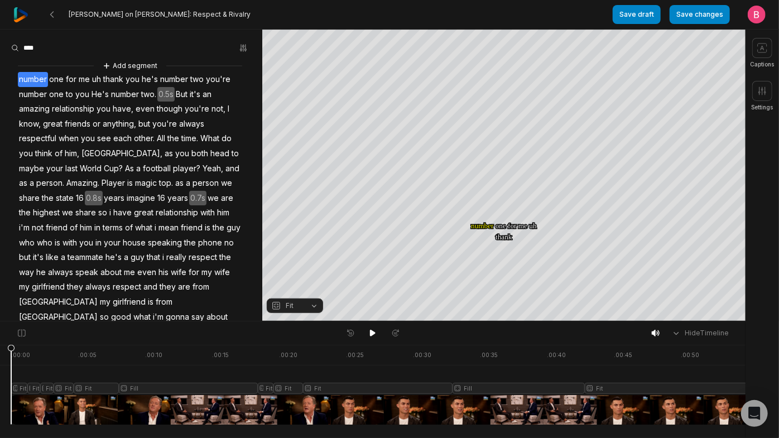
click at [177, 55] on div at bounding box center [131, 48] width 240 height 17
click at [205, 86] on div "Add segment number one for me uh thank you he's number two you're number one to…" at bounding box center [131, 220] width 262 height 321
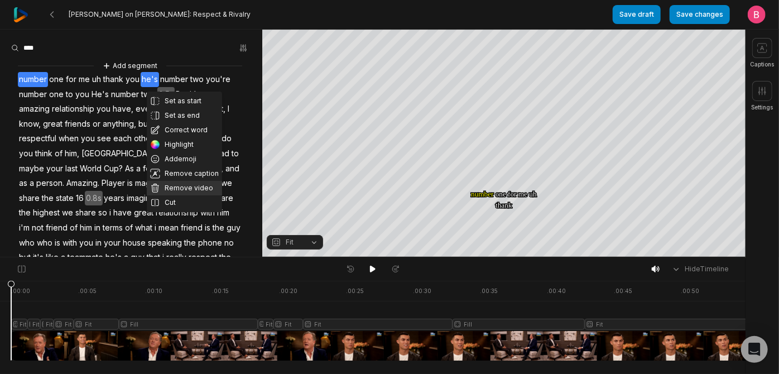
click at [202, 195] on button "Remove video" at bounding box center [184, 188] width 75 height 15
